Goal: Information Seeking & Learning: Learn about a topic

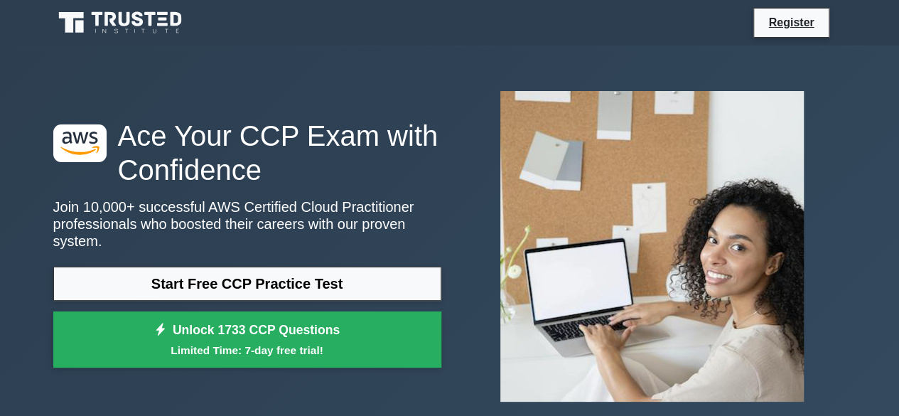
click at [242, 270] on link "Start Free CCP Practice Test" at bounding box center [247, 283] width 388 height 34
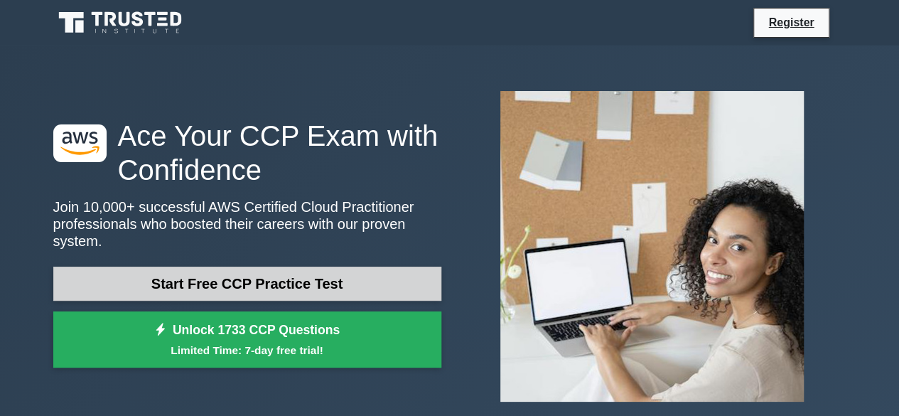
click at [187, 285] on link "Start Free CCP Practice Test" at bounding box center [247, 283] width 388 height 34
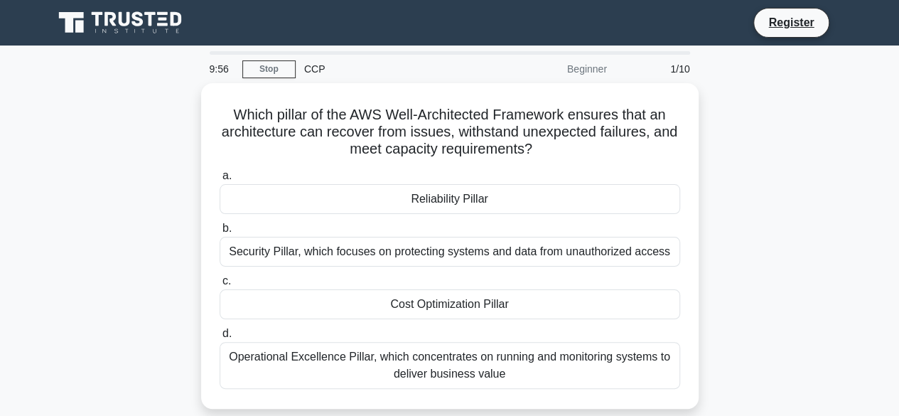
click at [307, 70] on div "CCP" at bounding box center [393, 69] width 195 height 28
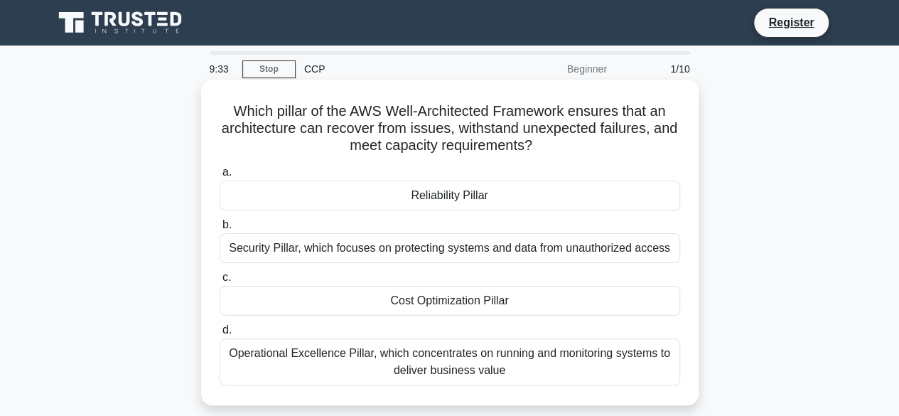
click at [453, 193] on div "Reliability Pillar" at bounding box center [449, 195] width 460 height 30
click at [219, 177] on input "a. Reliability Pillar" at bounding box center [219, 172] width 0 height 9
